Goal: Information Seeking & Learning: Learn about a topic

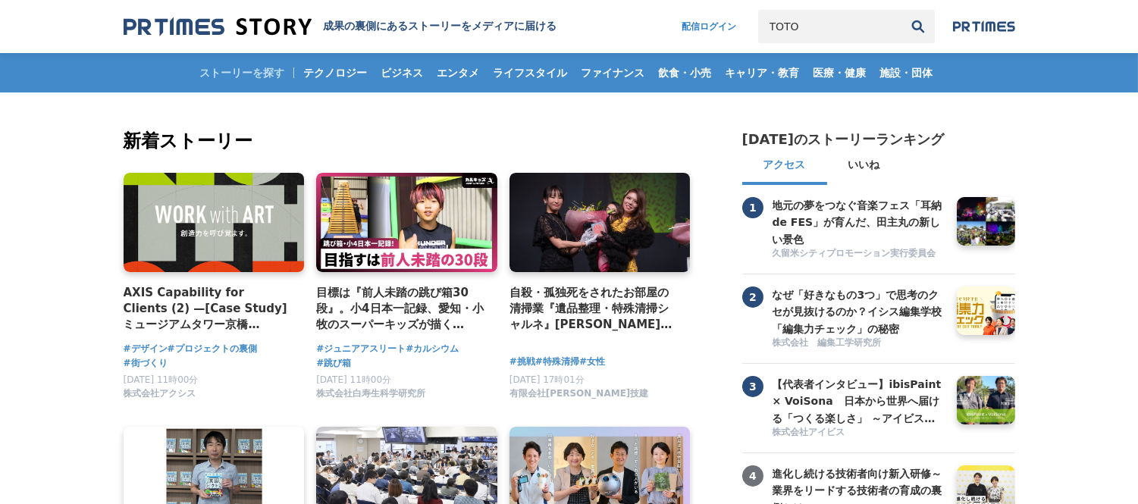
type input "TOTO"
click at [901, 10] on button "検索" at bounding box center [917, 26] width 33 height 33
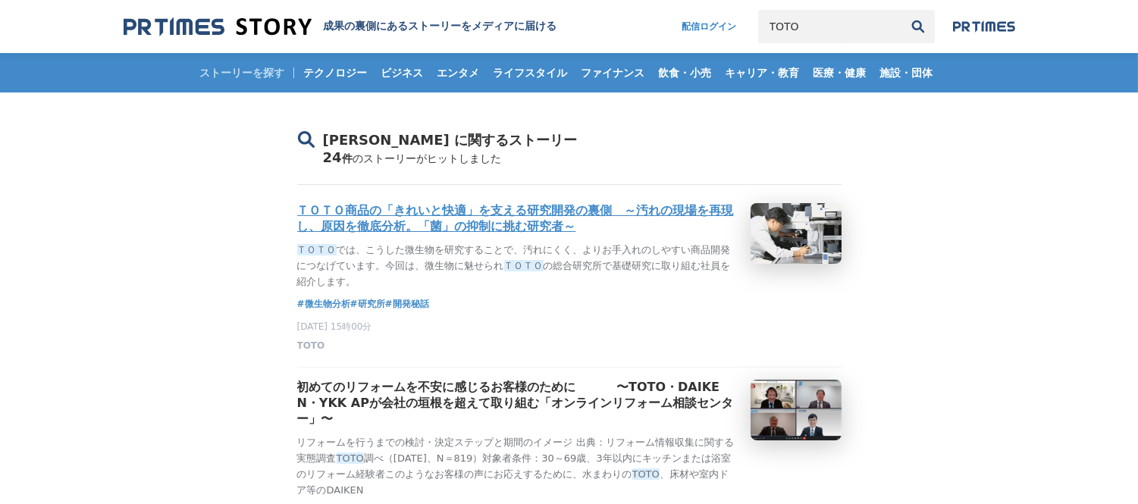
click at [497, 235] on h3 "ＴＯＴＯ商品の「きれいと快適」を支える研究開発の裏側　～汚れの現場を再現し、原因を徹底分析。「菌」の抑制に挑む研究者～" at bounding box center [517, 219] width 441 height 32
